Goal: Find specific page/section: Find specific page/section

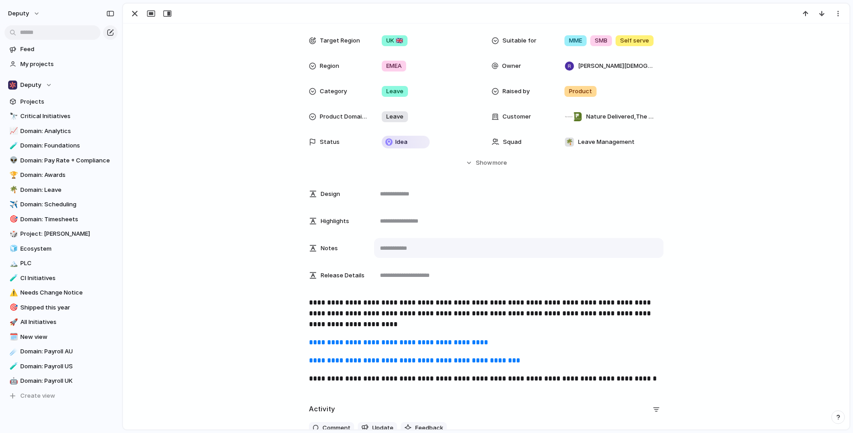
scroll to position [52, 0]
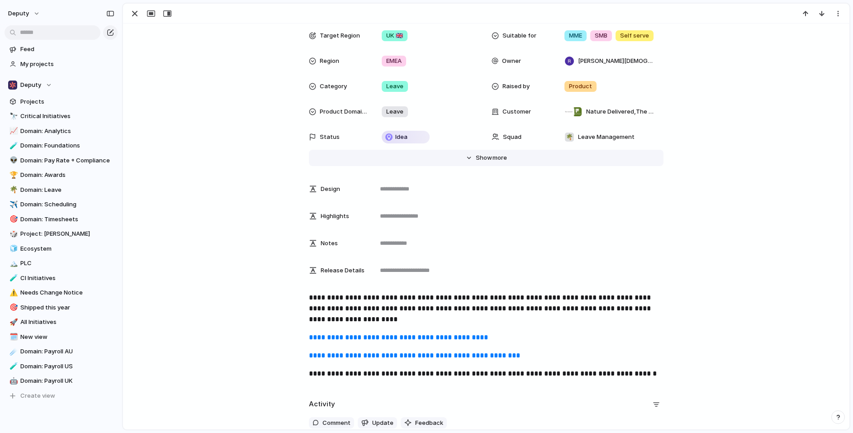
click at [495, 157] on span "more" at bounding box center [500, 157] width 14 height 9
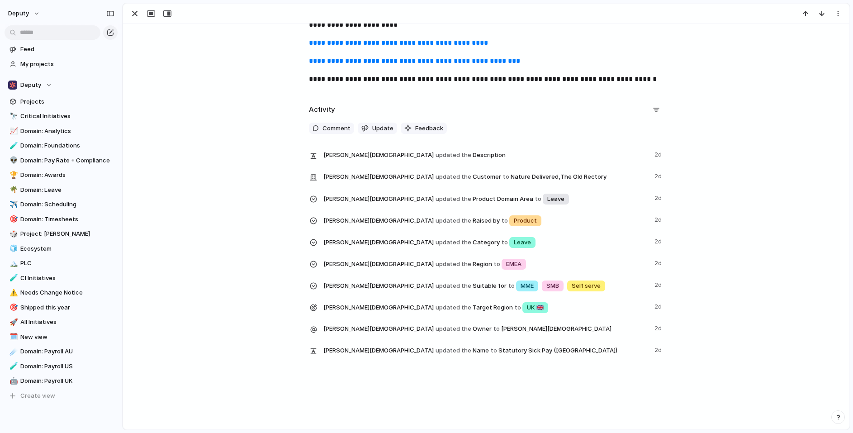
scroll to position [880, 0]
